Goal: Transaction & Acquisition: Subscribe to service/newsletter

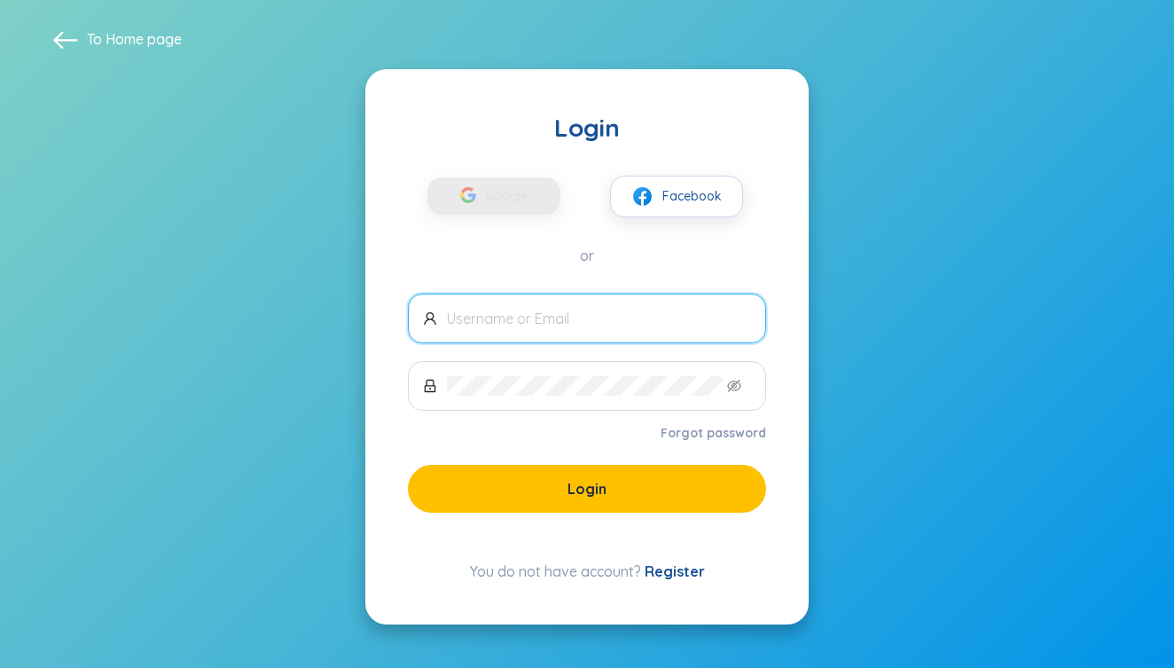
click at [626, 305] on span at bounding box center [587, 318] width 358 height 50
click at [605, 316] on input "text" at bounding box center [599, 319] width 304 height 20
click at [516, 215] on div "Google Facebook" at bounding box center [587, 181] width 358 height 74
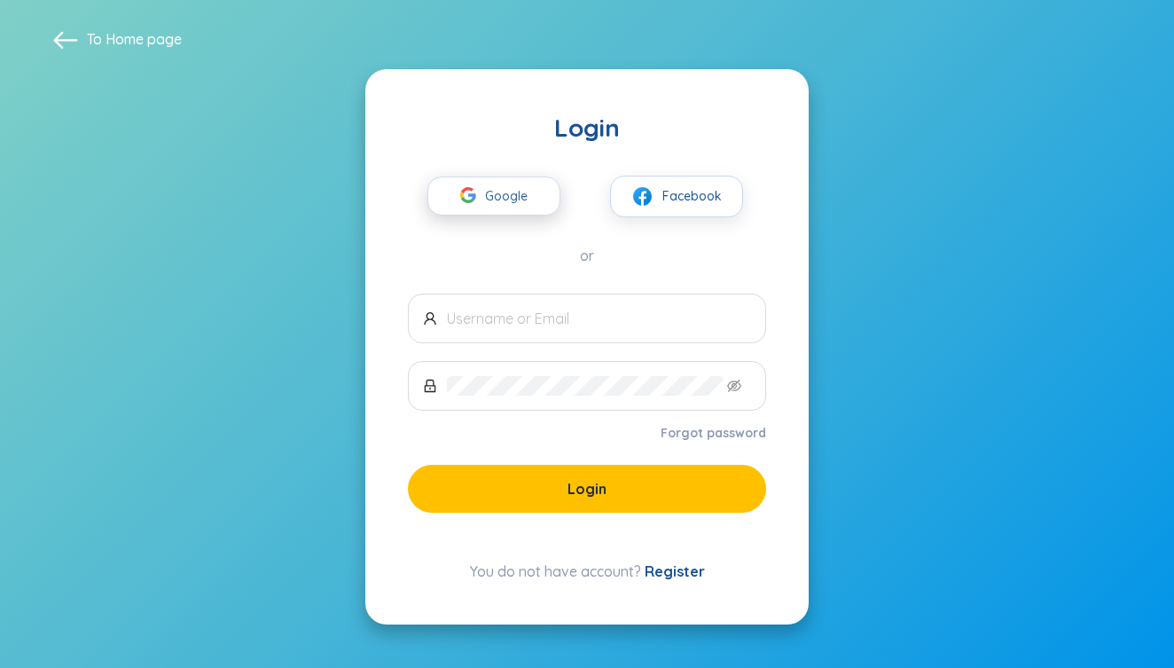
click at [514, 207] on span "Google" at bounding box center [510, 195] width 51 height 37
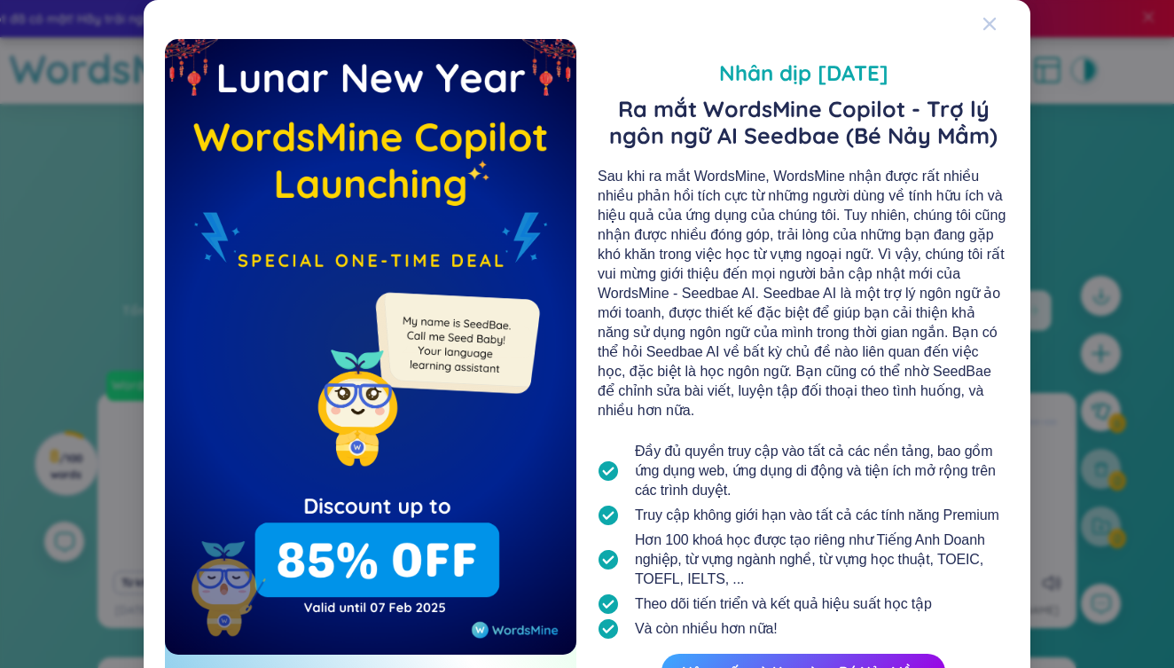
click at [1000, 20] on span "Close" at bounding box center [1006, 24] width 48 height 48
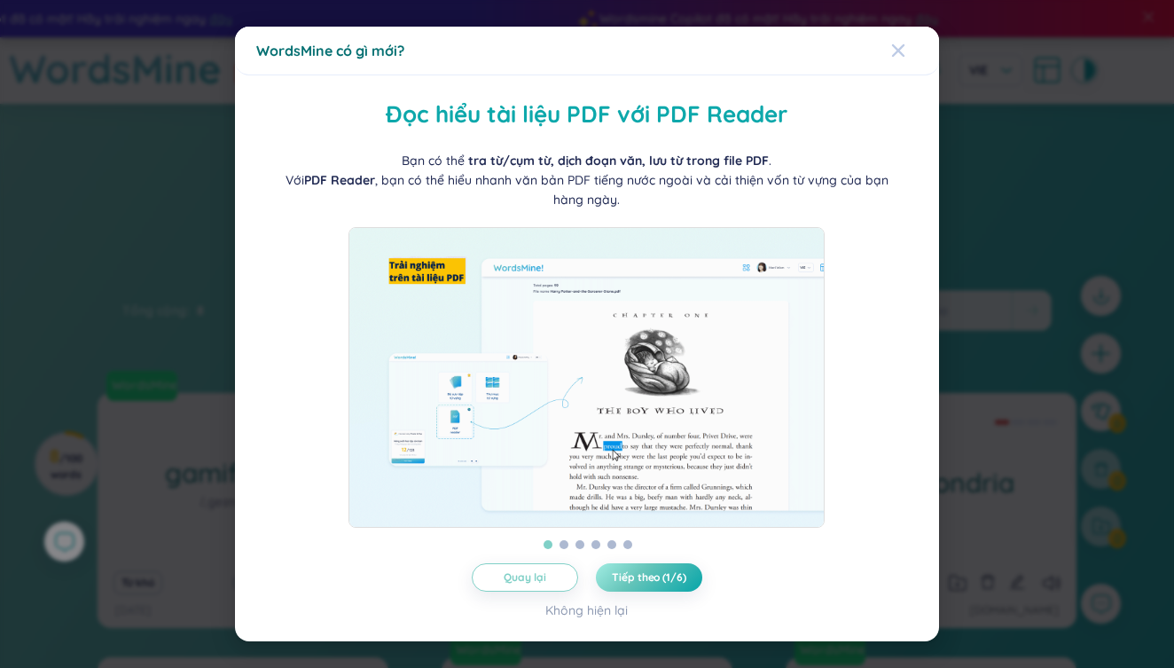
click at [903, 51] on icon "Close" at bounding box center [898, 50] width 14 height 14
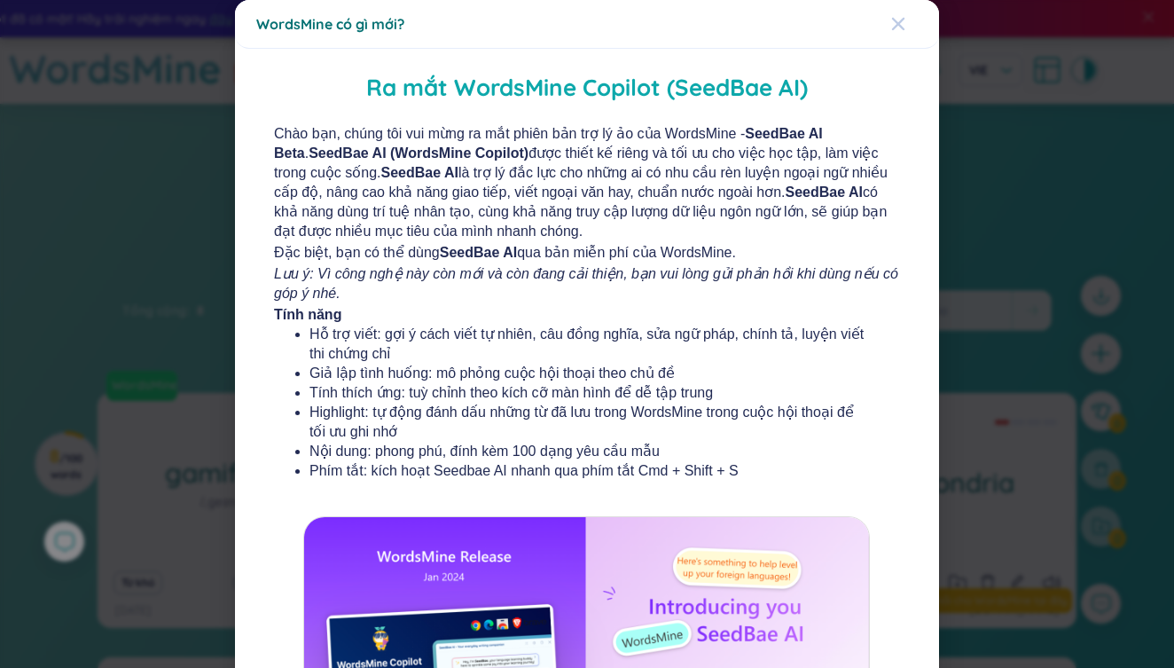
click at [904, 21] on icon "Close" at bounding box center [898, 24] width 14 height 14
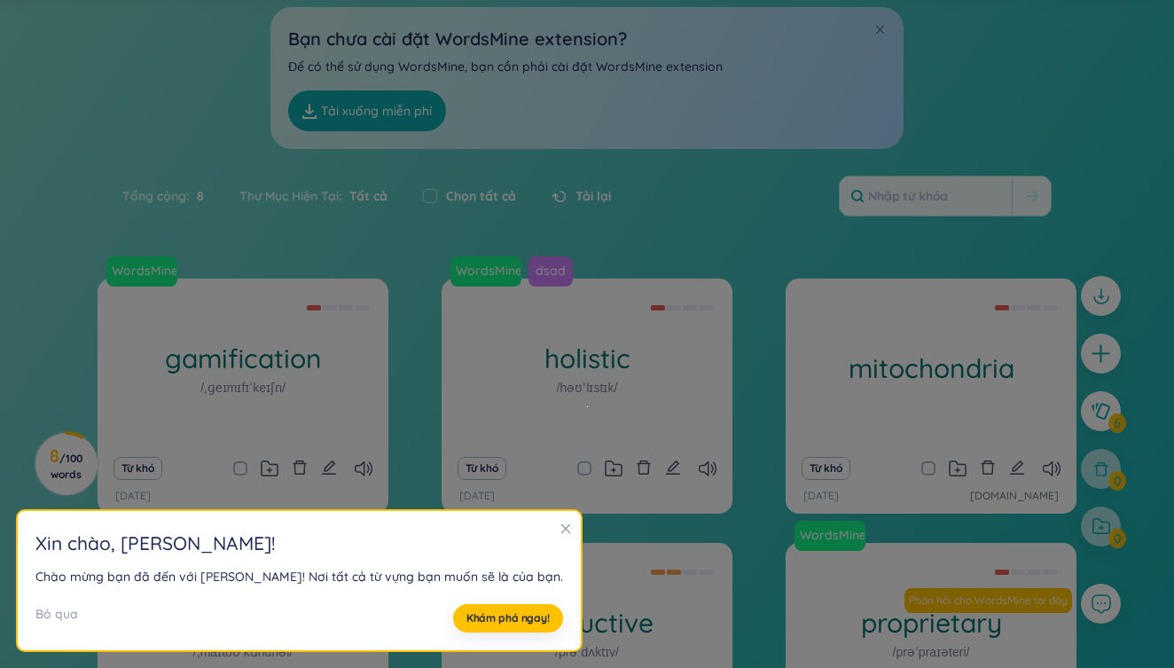
scroll to position [138, 0]
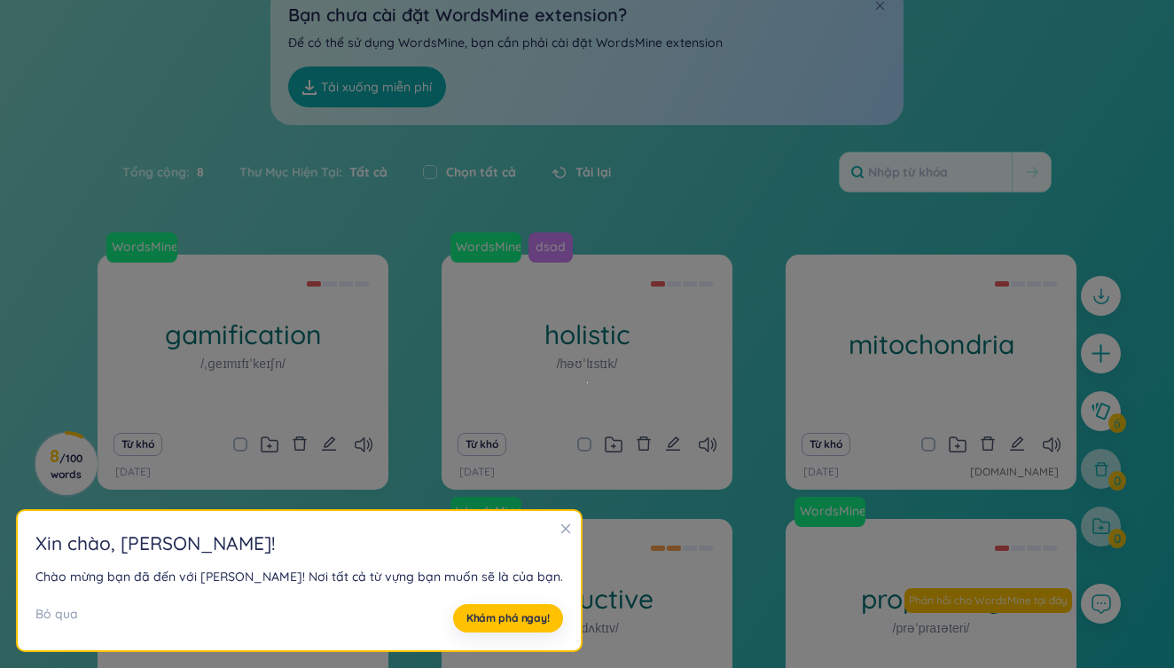
click at [559, 534] on icon "close" at bounding box center [565, 528] width 12 height 12
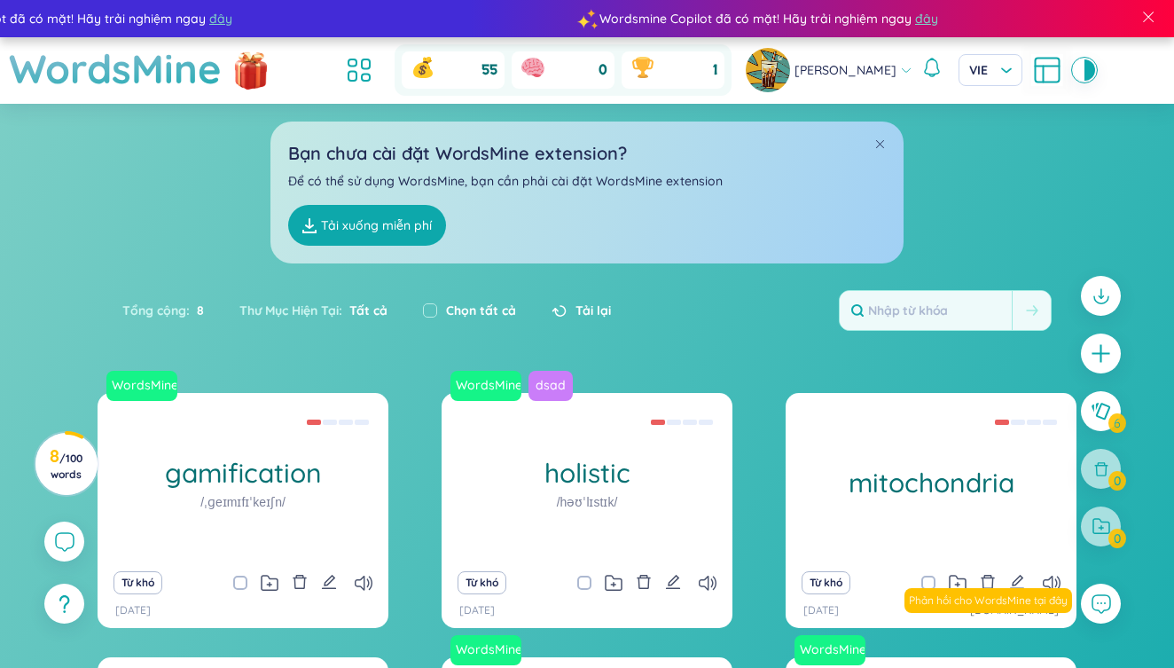
scroll to position [0, 0]
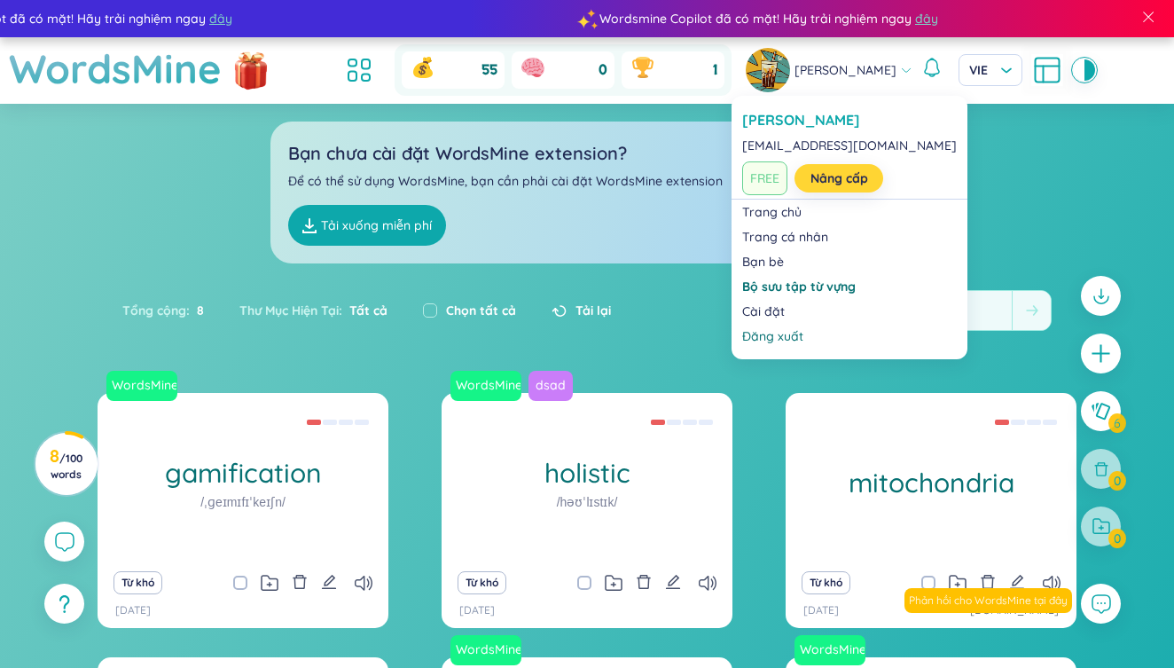
click at [829, 178] on link "Nâng cấp" at bounding box center [839, 178] width 58 height 20
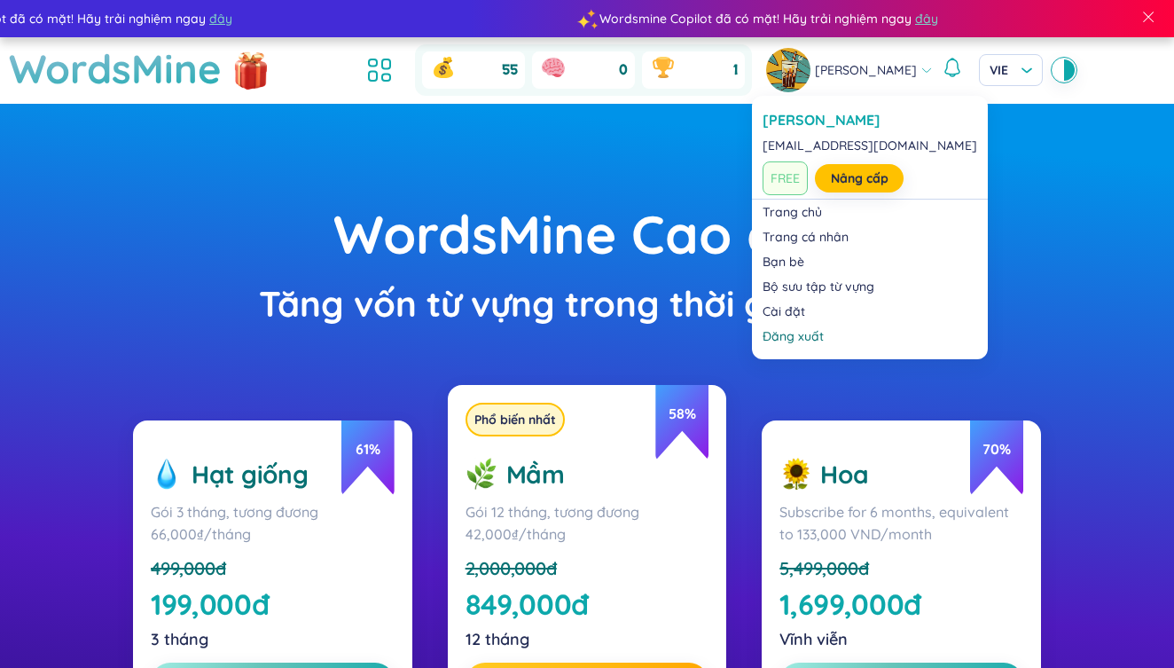
click at [790, 74] on img at bounding box center [788, 70] width 44 height 44
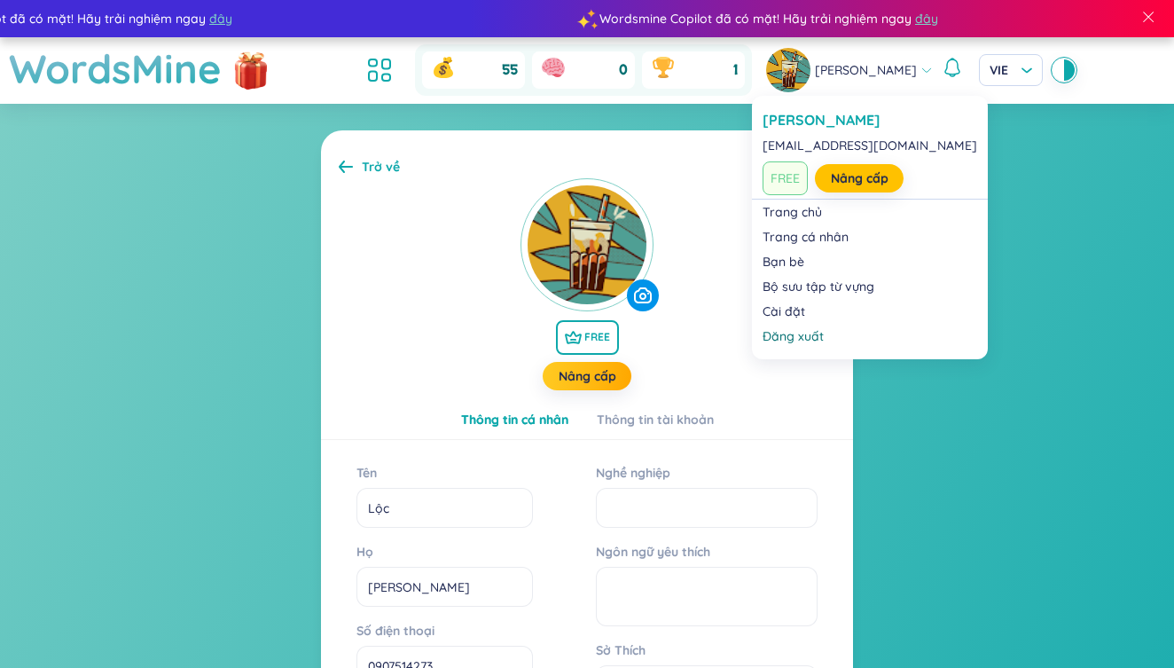
click at [793, 74] on img at bounding box center [788, 70] width 44 height 44
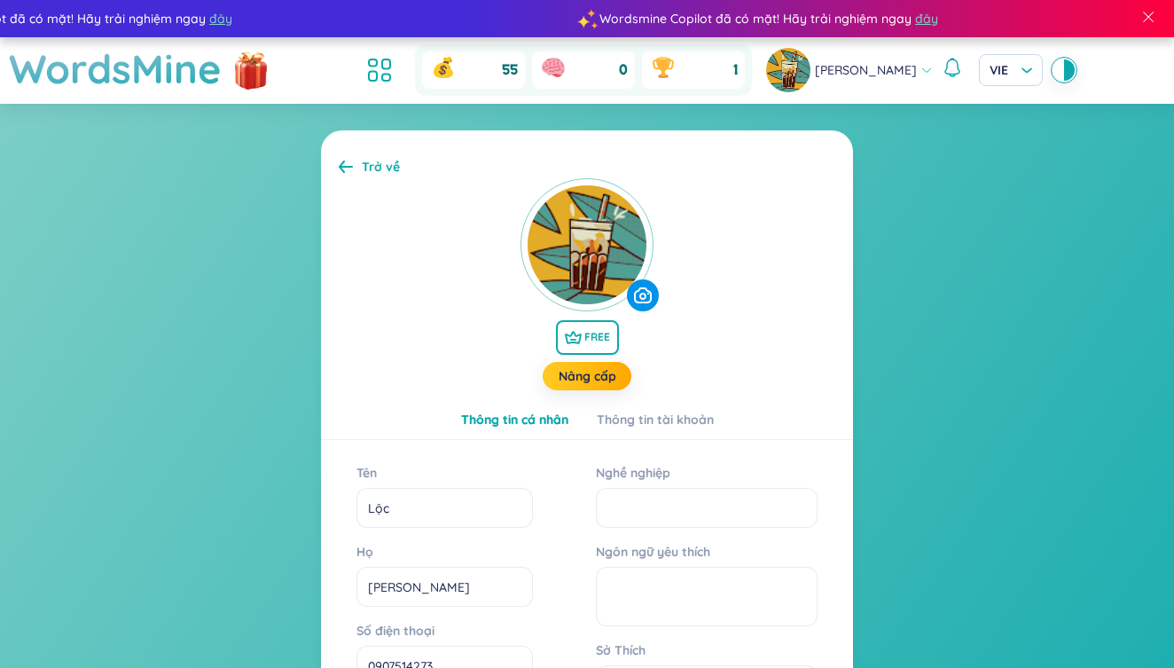
click at [1077, 488] on section "Trở về FREE Nâng cấp Thông tin cá nhân Thông tin tài khoản Tên Lộc Họ [PERSON_N…" at bounding box center [587, 586] width 1174 height 964
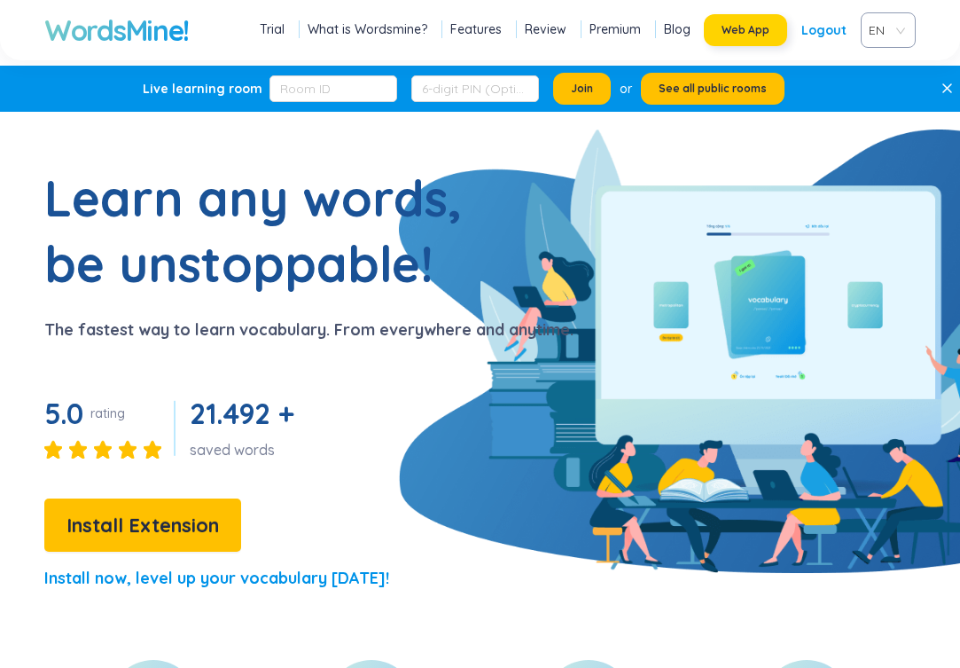
click at [748, 42] on button "Web App" at bounding box center [745, 30] width 83 height 32
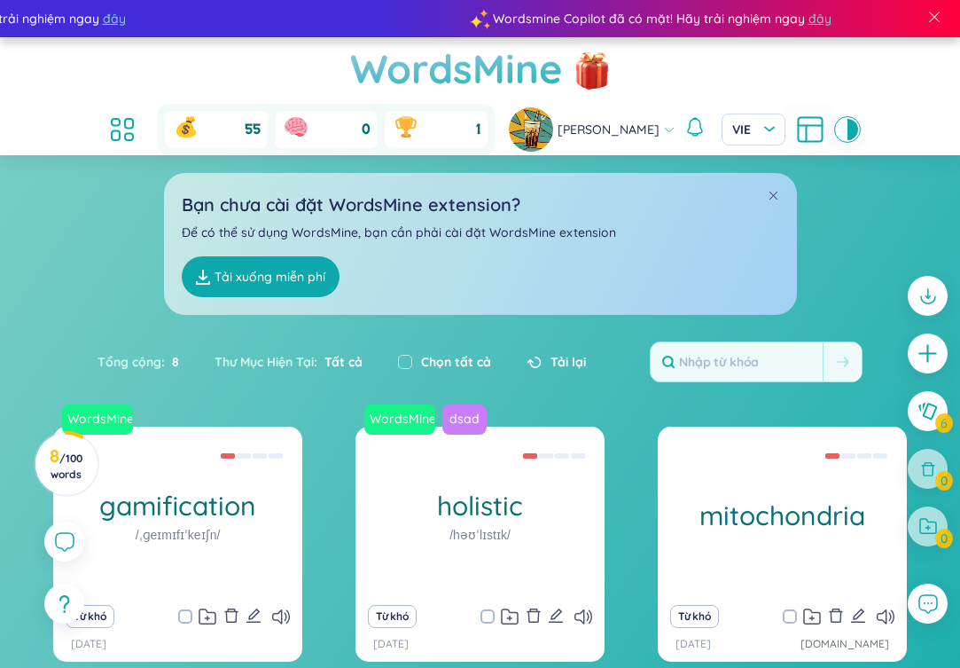
click at [500, 72] on h1 "WordsMine" at bounding box center [456, 68] width 213 height 63
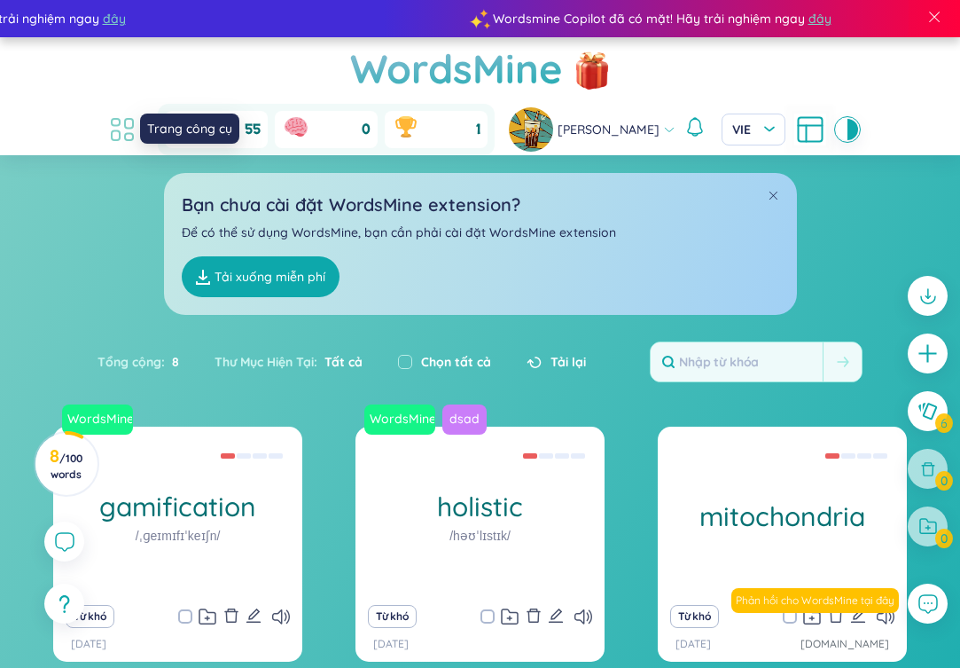
click at [107, 134] on icon at bounding box center [122, 129] width 32 height 32
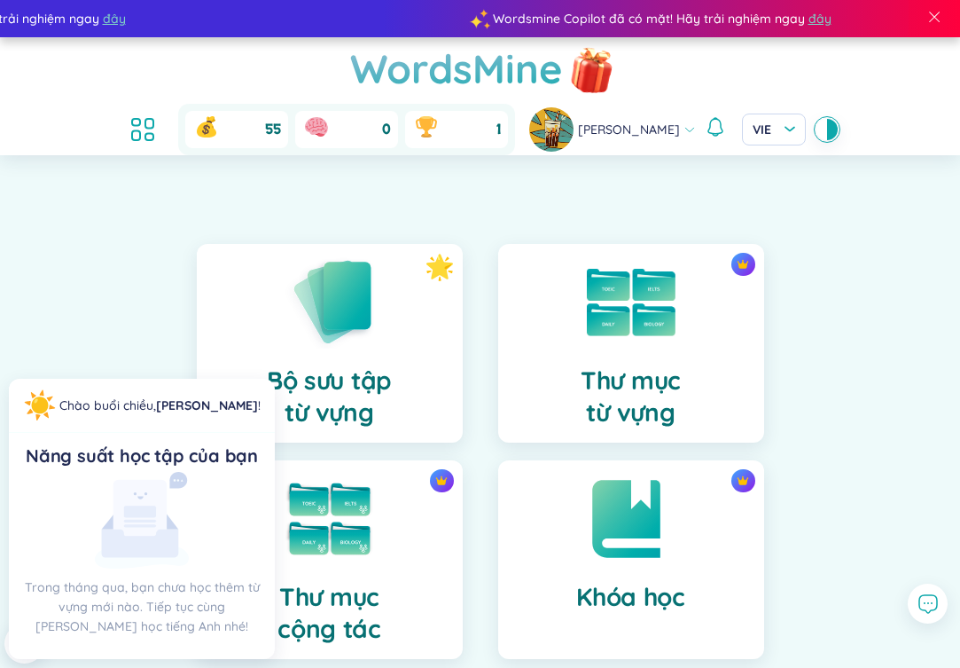
click at [599, 68] on img at bounding box center [592, 69] width 53 height 70
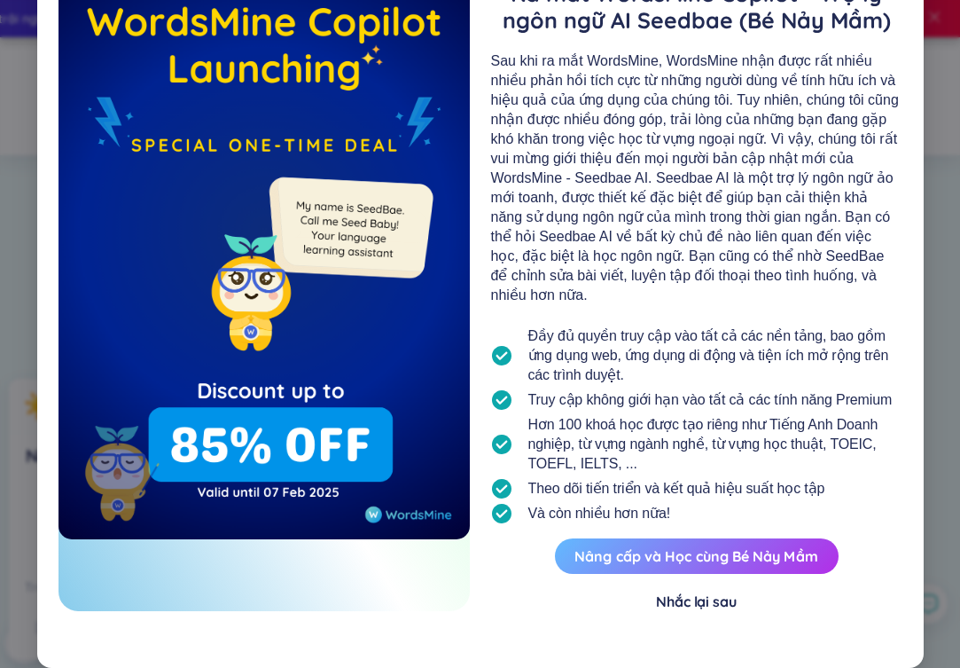
scroll to position [115, 0]
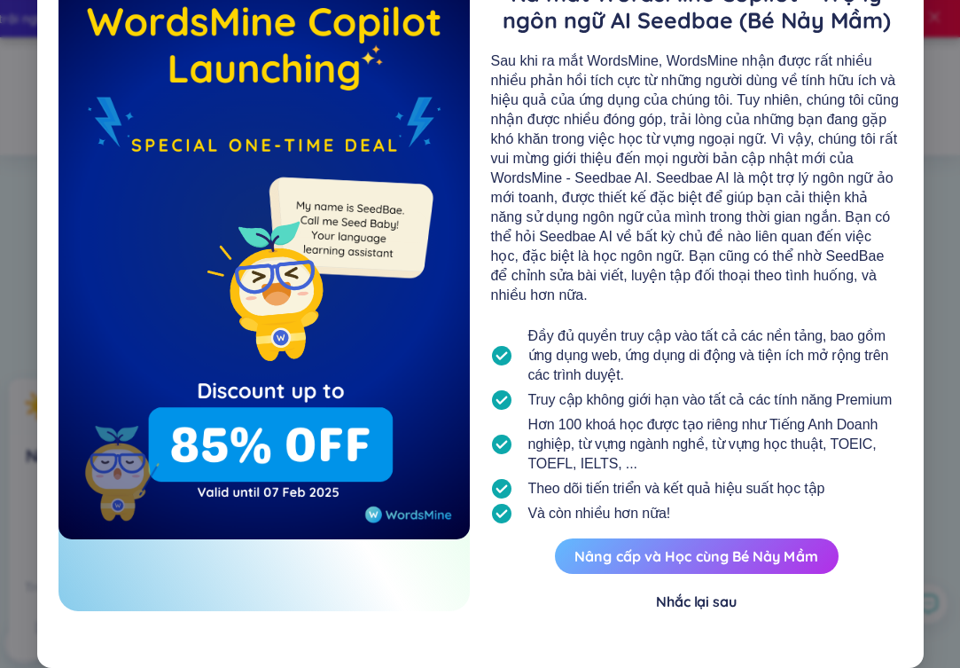
click at [705, 562] on button "Nâng cấp và Học cùng Bé Nảy Mầm" at bounding box center [697, 555] width 284 height 35
click at [705, 557] on button "Nâng cấp và Học cùng Bé Nảy Mầm" at bounding box center [697, 555] width 284 height 35
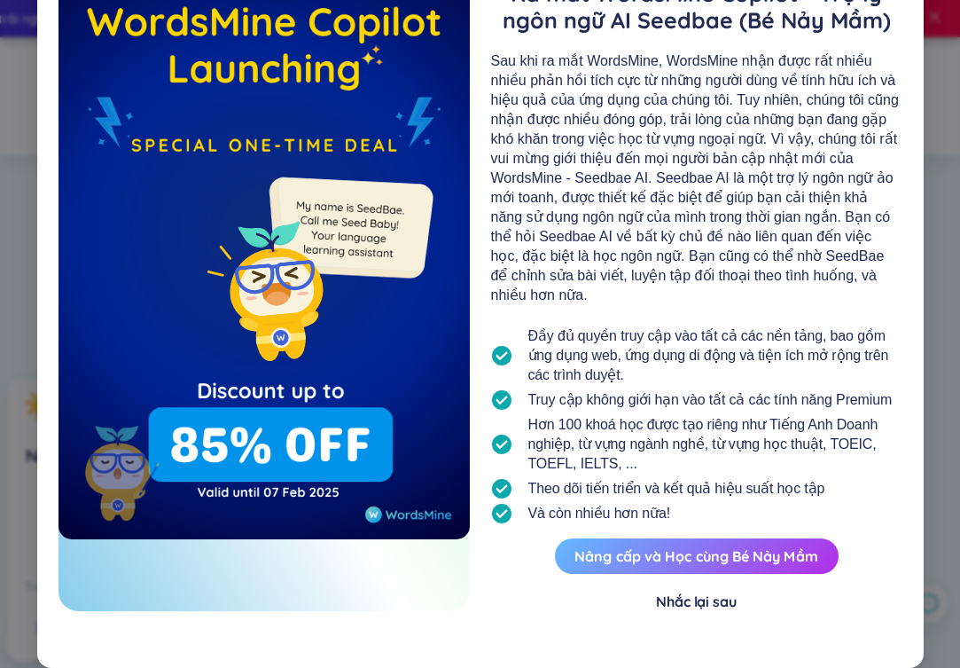
click at [654, 554] on button "Nâng cấp và Học cùng Bé Nảy Mầm" at bounding box center [697, 555] width 284 height 35
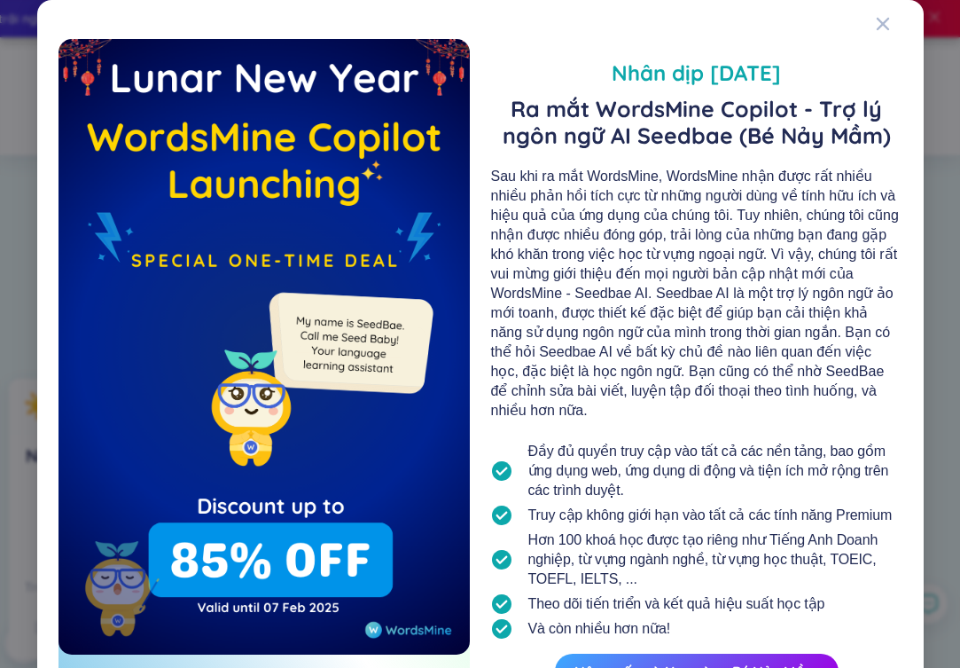
scroll to position [0, 0]
click at [889, 25] on icon "Close" at bounding box center [883, 24] width 14 height 14
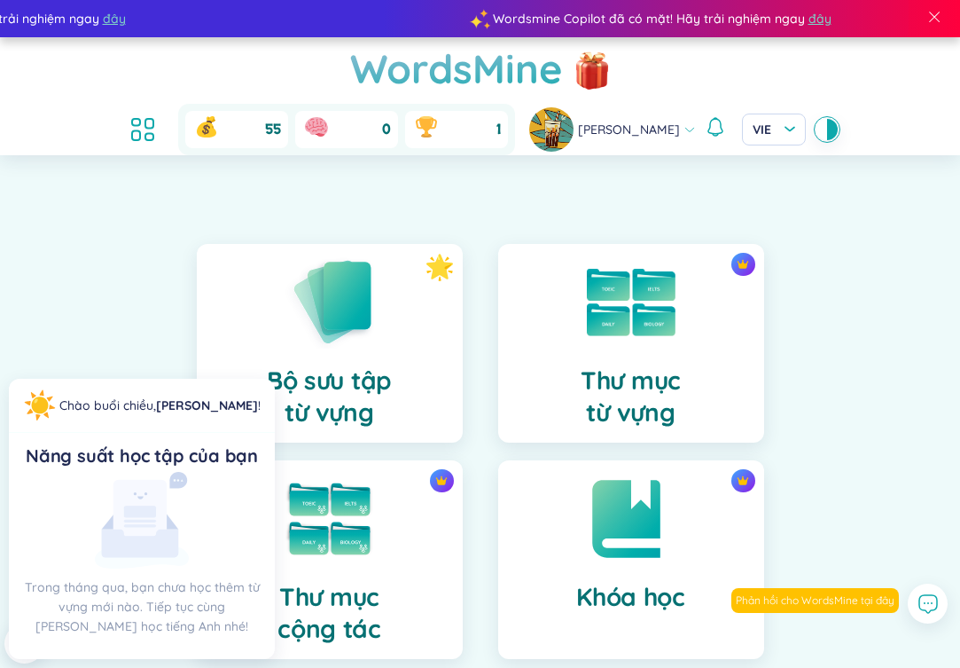
click at [598, 129] on span "[PERSON_NAME]" at bounding box center [629, 130] width 102 height 20
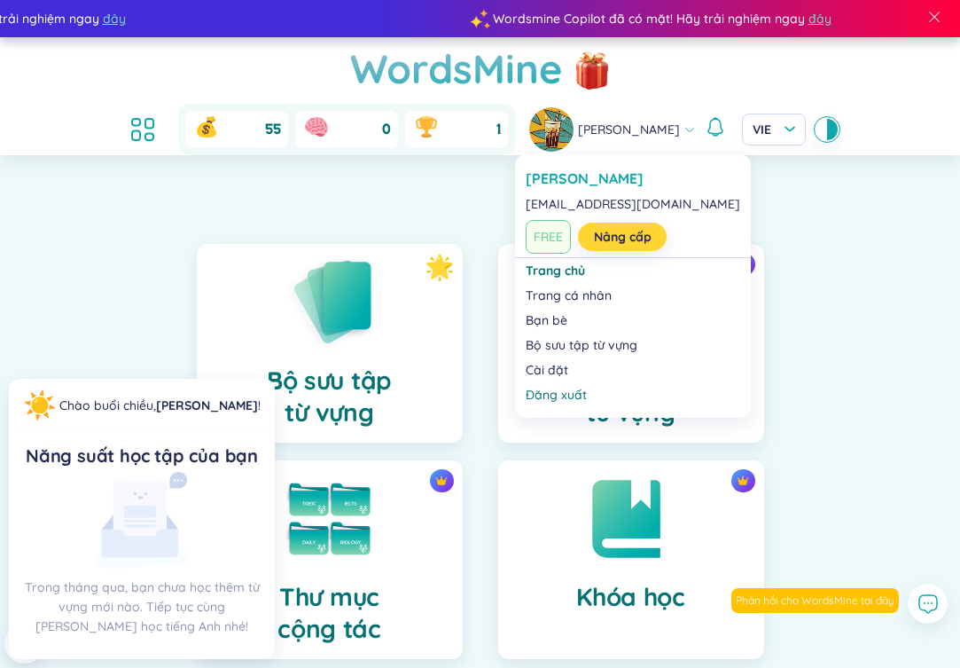
click at [604, 236] on link "Nâng cấp" at bounding box center [623, 237] width 58 height 20
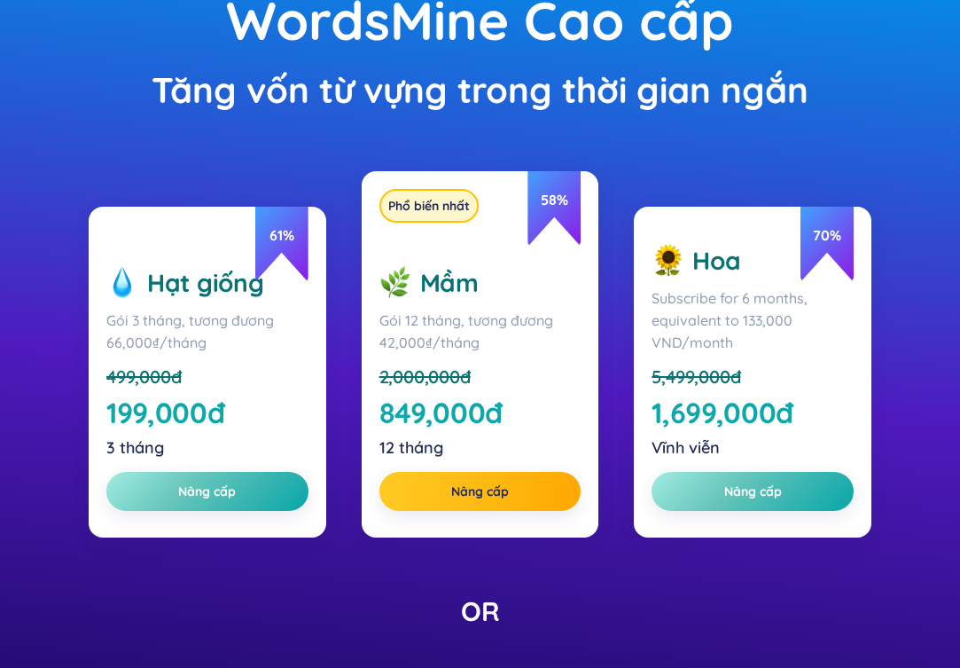
scroll to position [267, 0]
